Goal: Navigation & Orientation: Find specific page/section

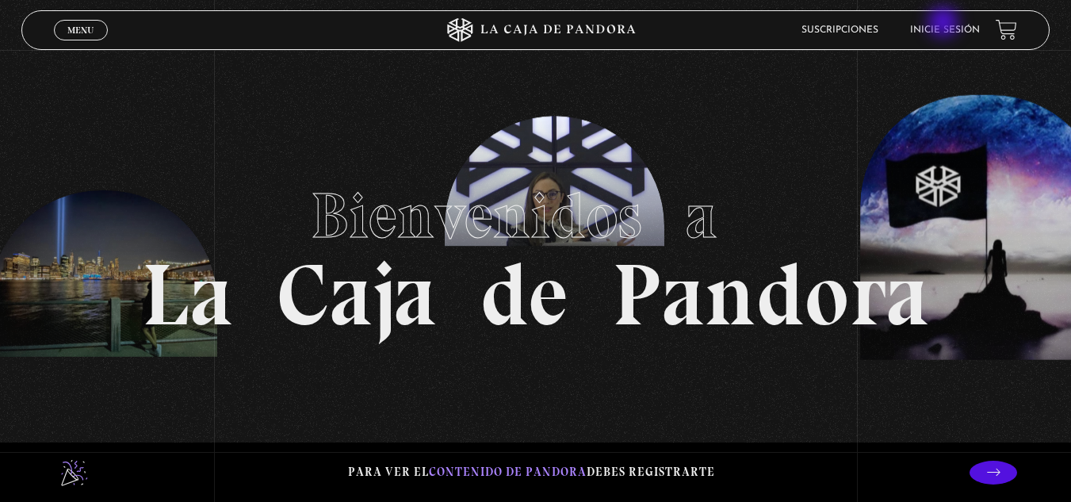
click at [945, 24] on li "Inicie sesión" at bounding box center [945, 29] width 70 height 25
click at [955, 30] on link "Inicie sesión" at bounding box center [945, 30] width 70 height 10
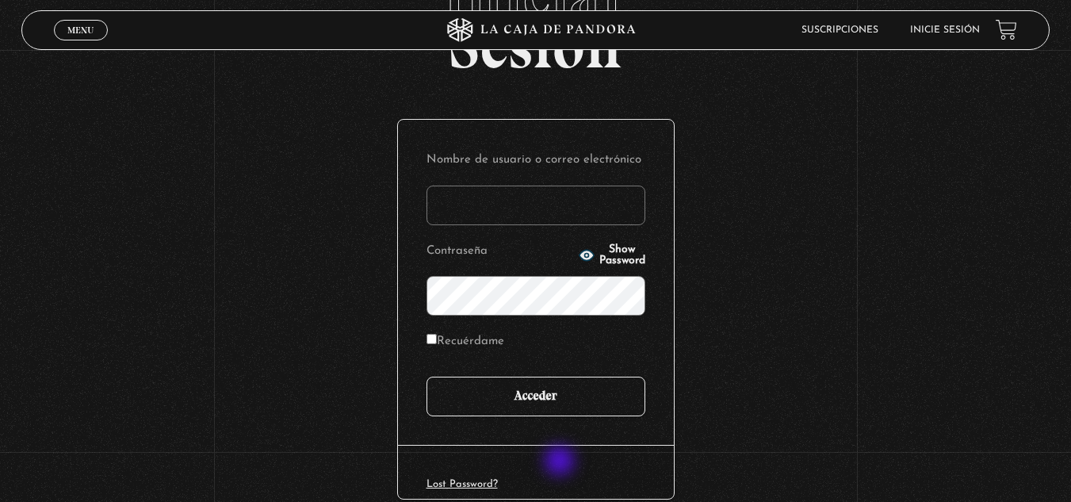
scroll to position [159, 0]
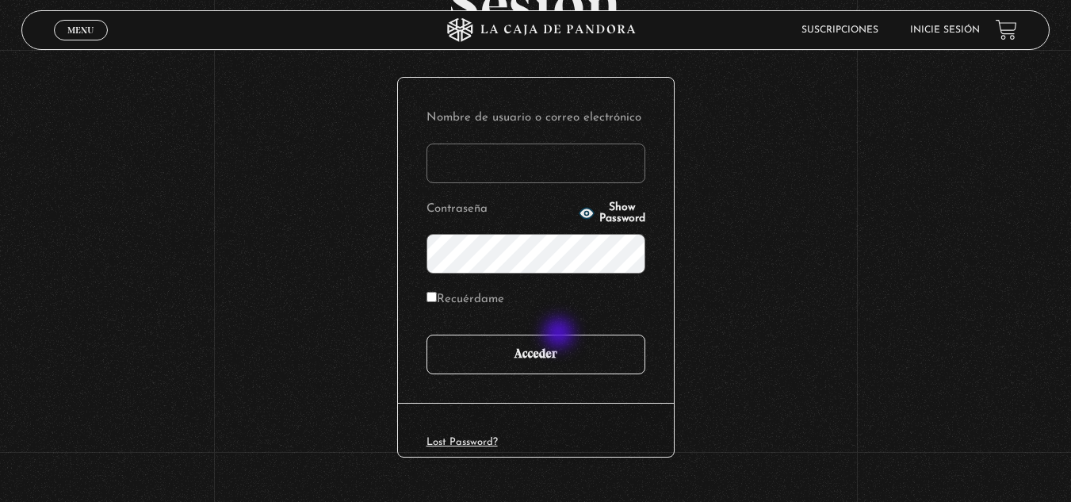
type input "VSV0505"
click at [565, 367] on input "Acceder" at bounding box center [536, 355] width 219 height 40
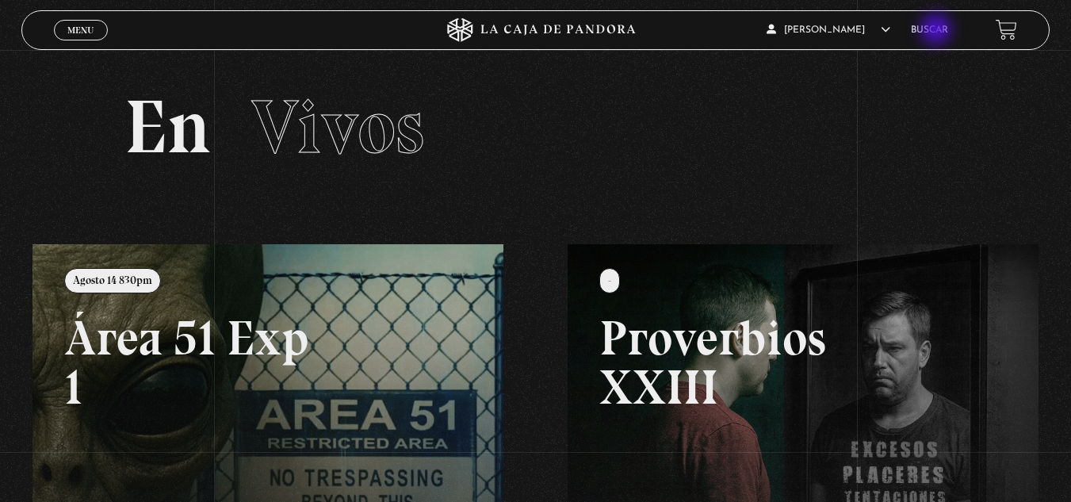
click at [938, 31] on link "Buscar" at bounding box center [929, 30] width 37 height 10
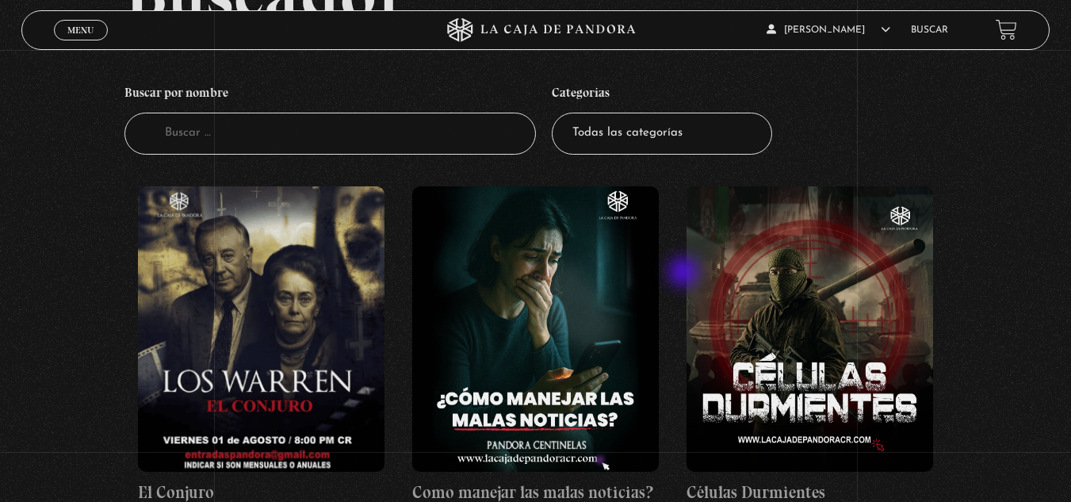
scroll to position [159, 0]
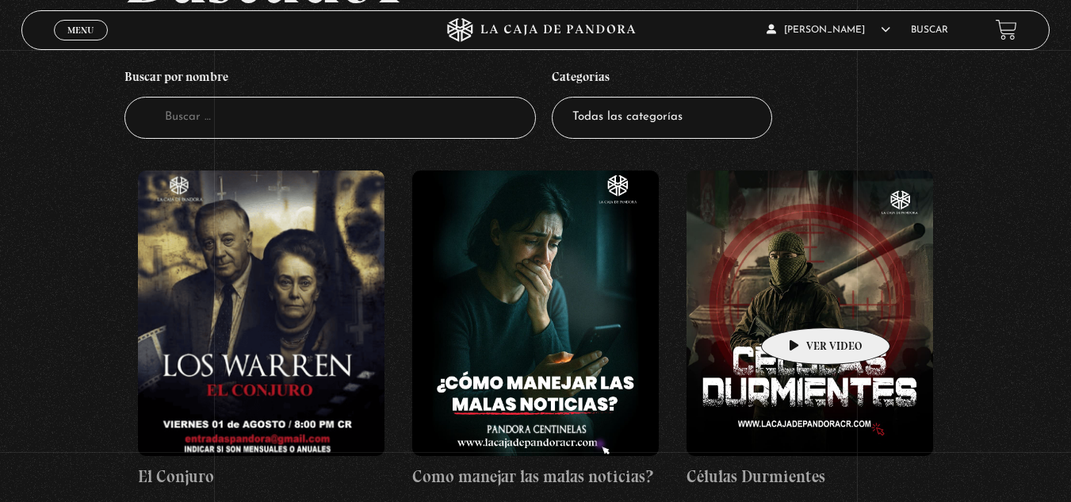
click at [801, 304] on figure at bounding box center [810, 312] width 247 height 285
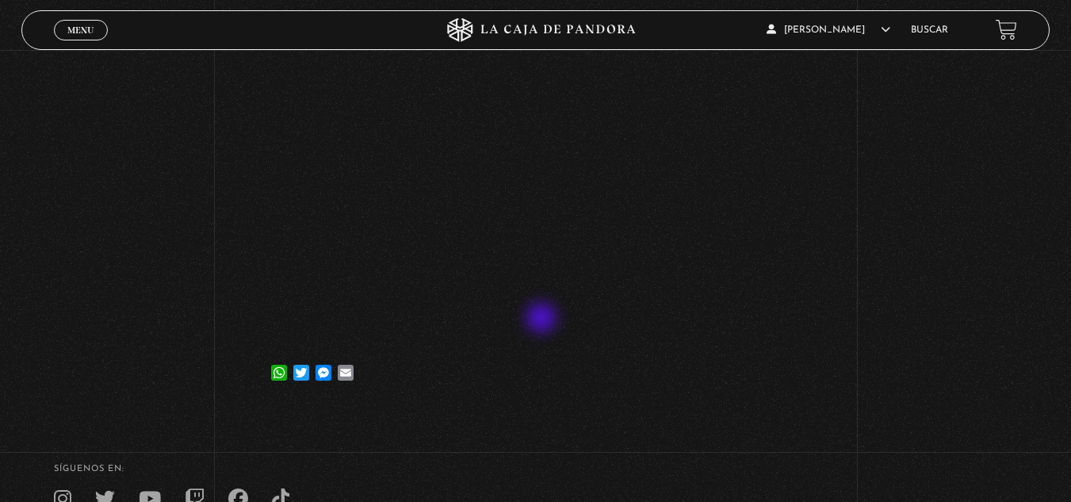
scroll to position [238, 0]
